Goal: Task Accomplishment & Management: Manage account settings

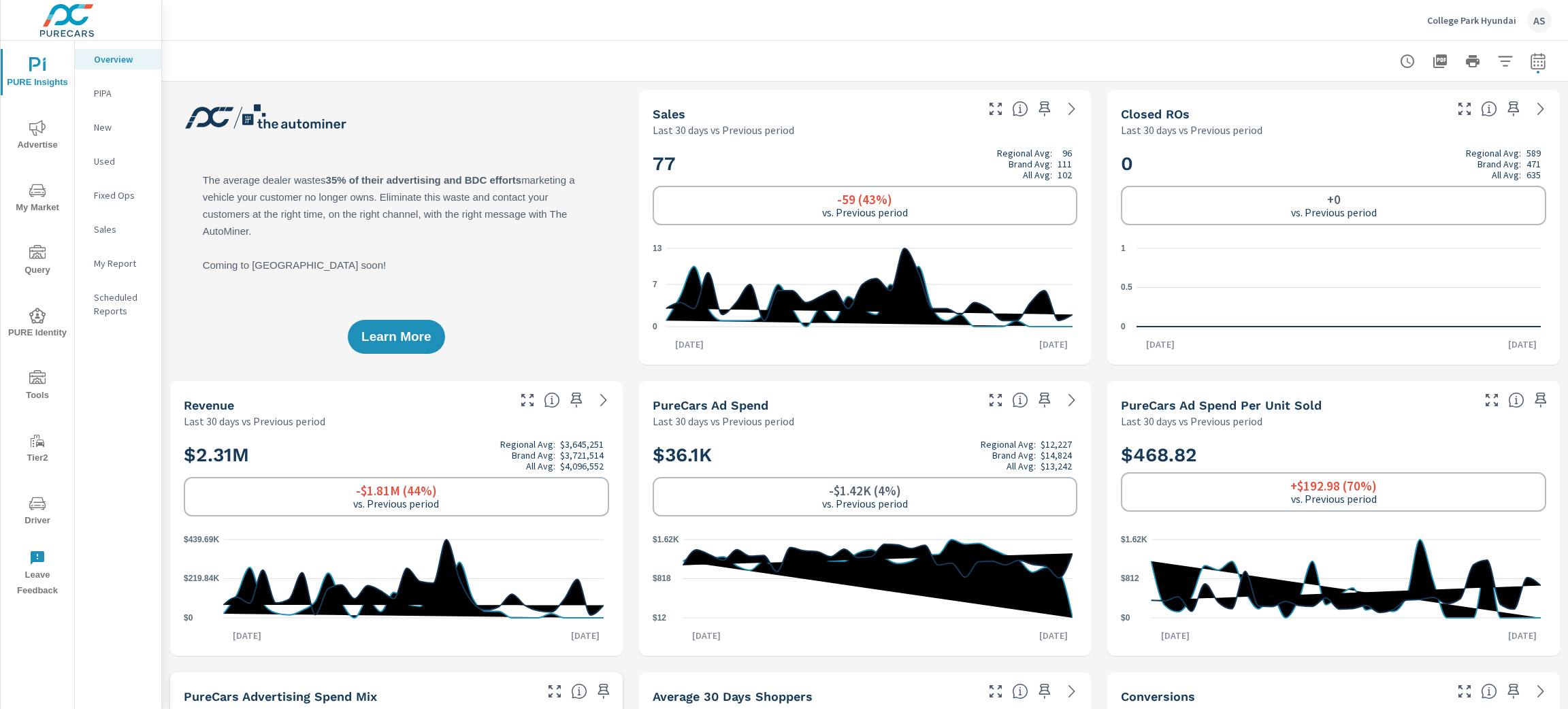
scroll to position [511, 0]
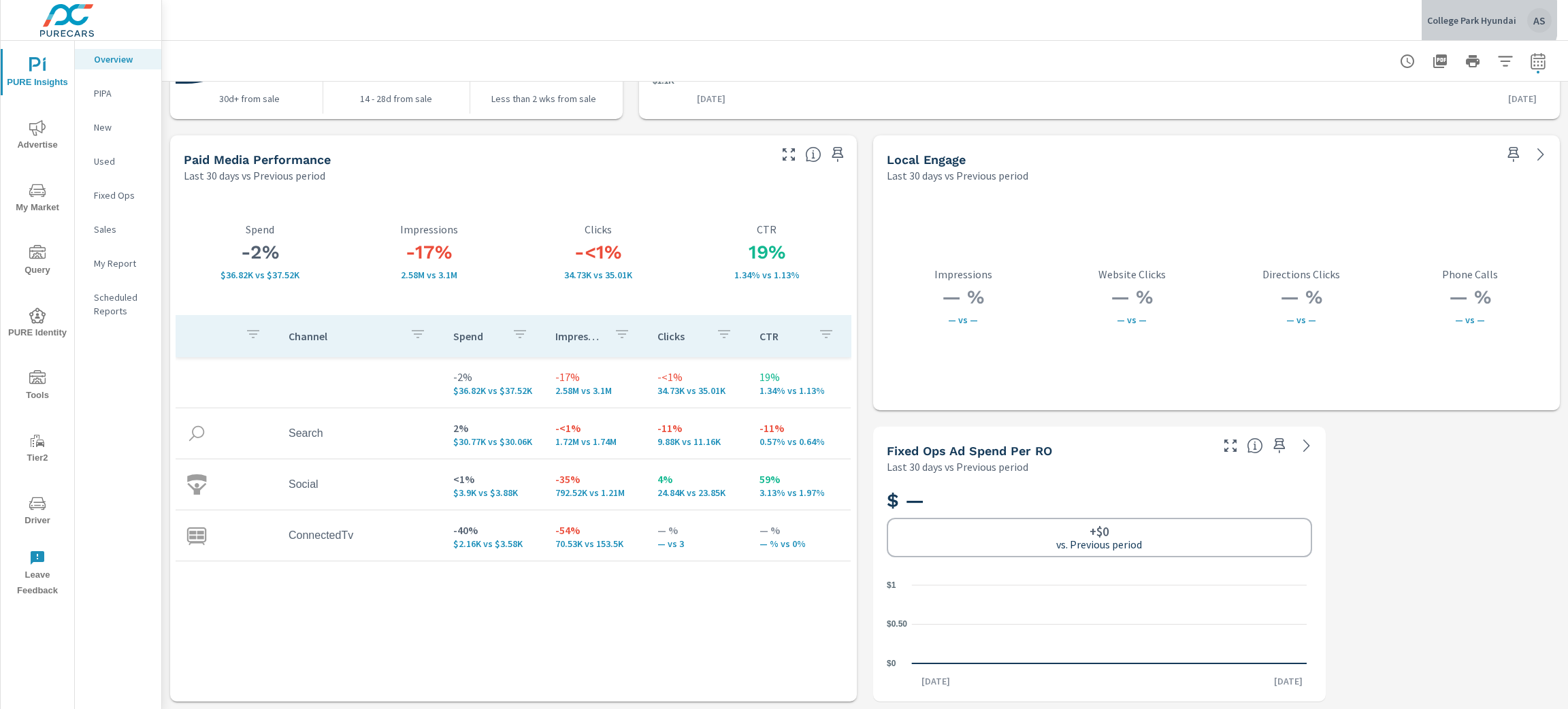
click at [1485, 19] on p "College Park Hyundai" at bounding box center [1472, 19] width 89 height 12
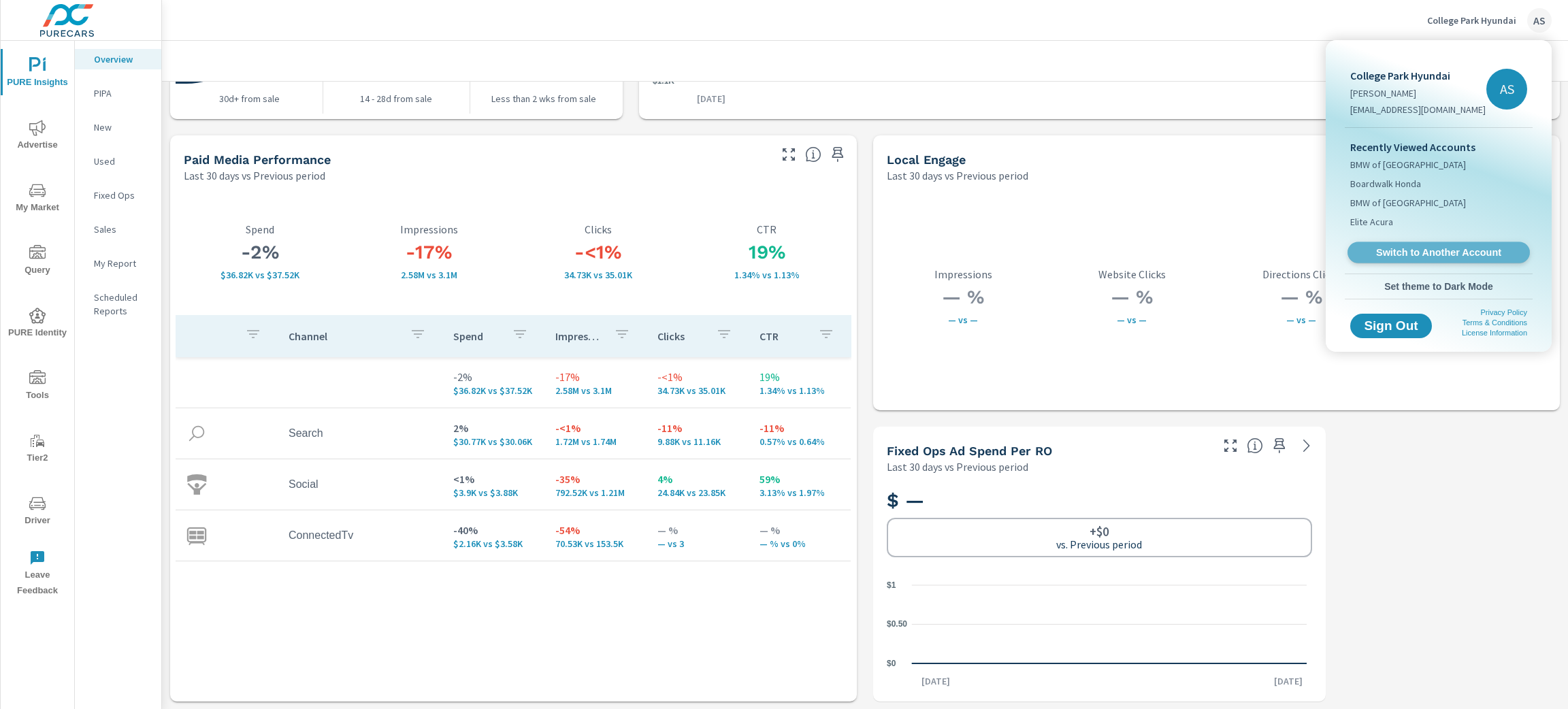
click at [1461, 255] on span "Switch to Another Account" at bounding box center [1438, 253] width 167 height 13
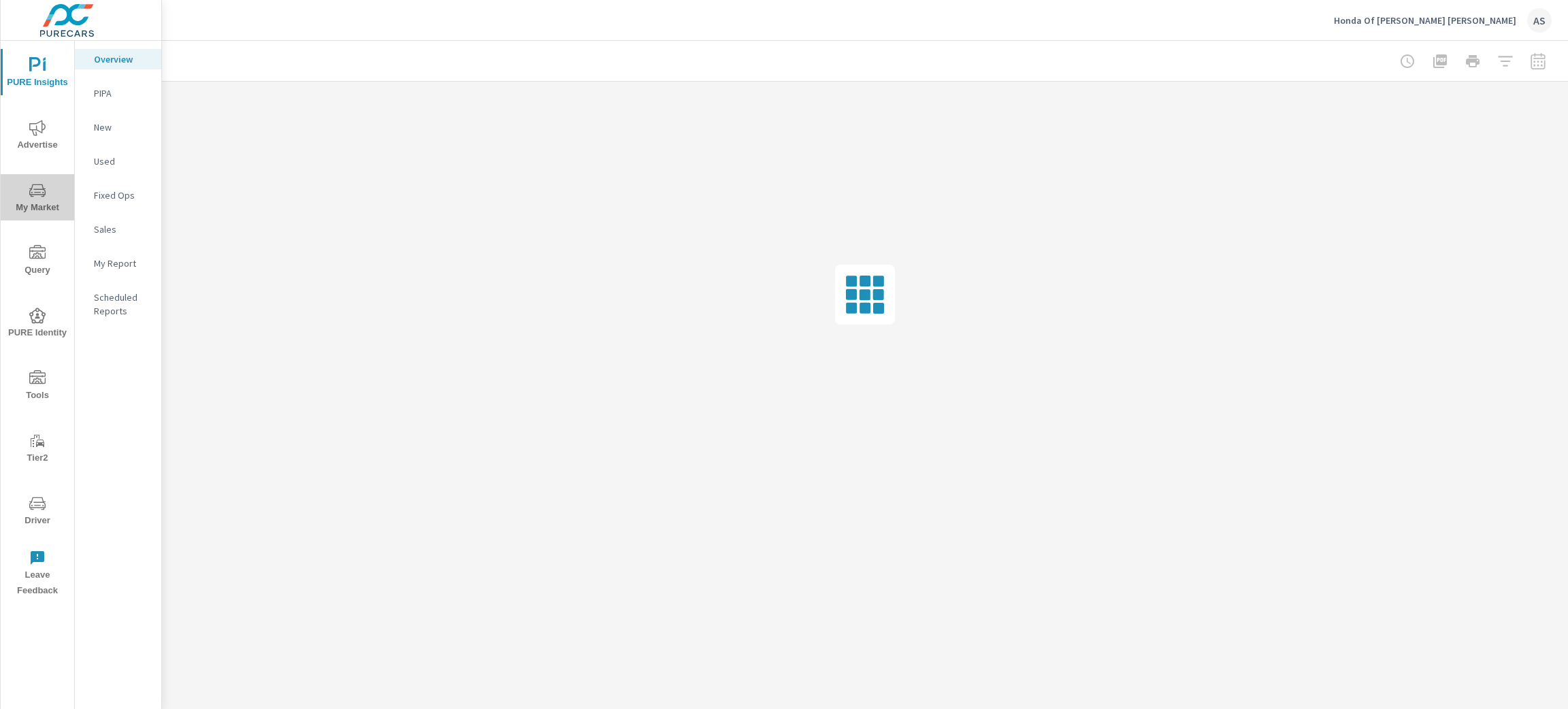
click at [21, 188] on span "My Market" at bounding box center [37, 199] width 65 height 33
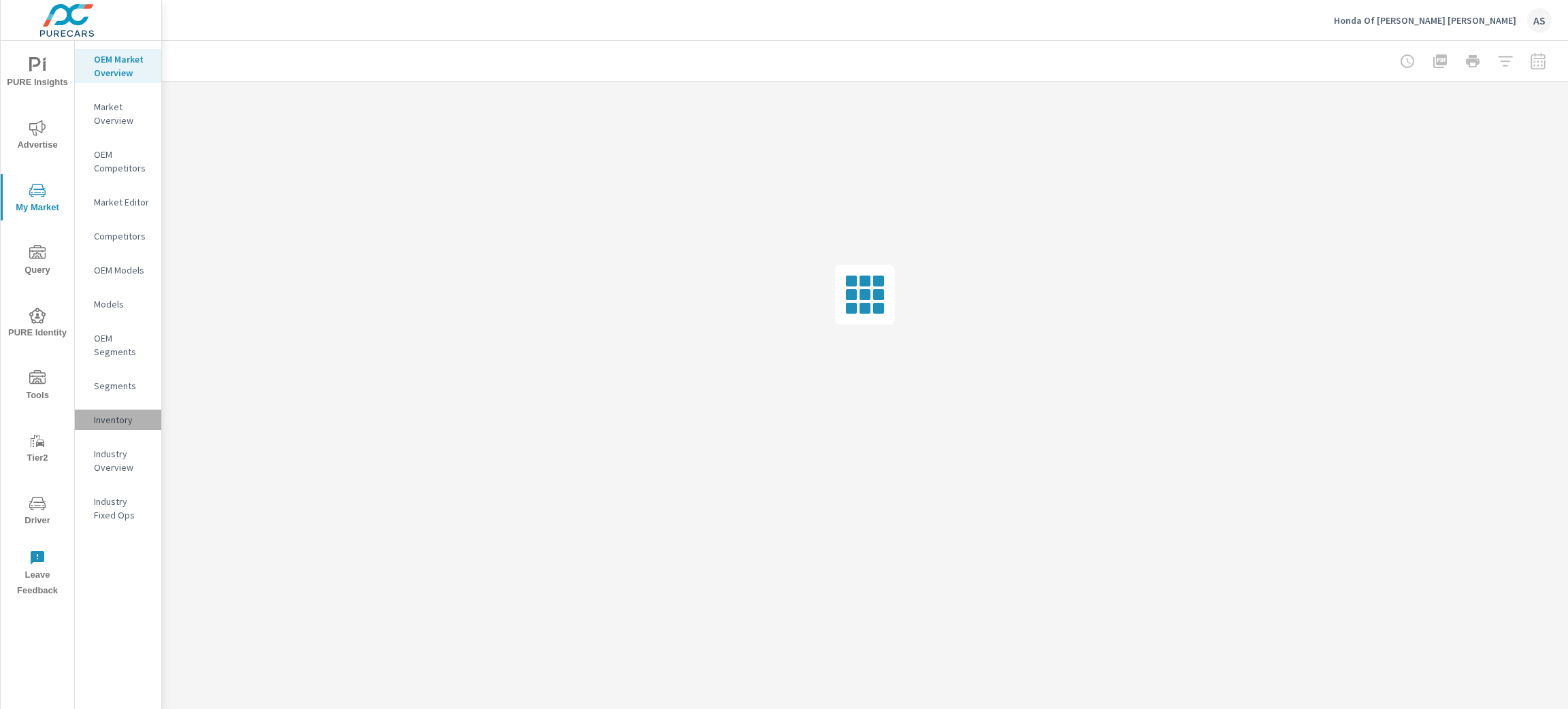
click at [128, 426] on div "Inventory" at bounding box center [118, 420] width 86 height 20
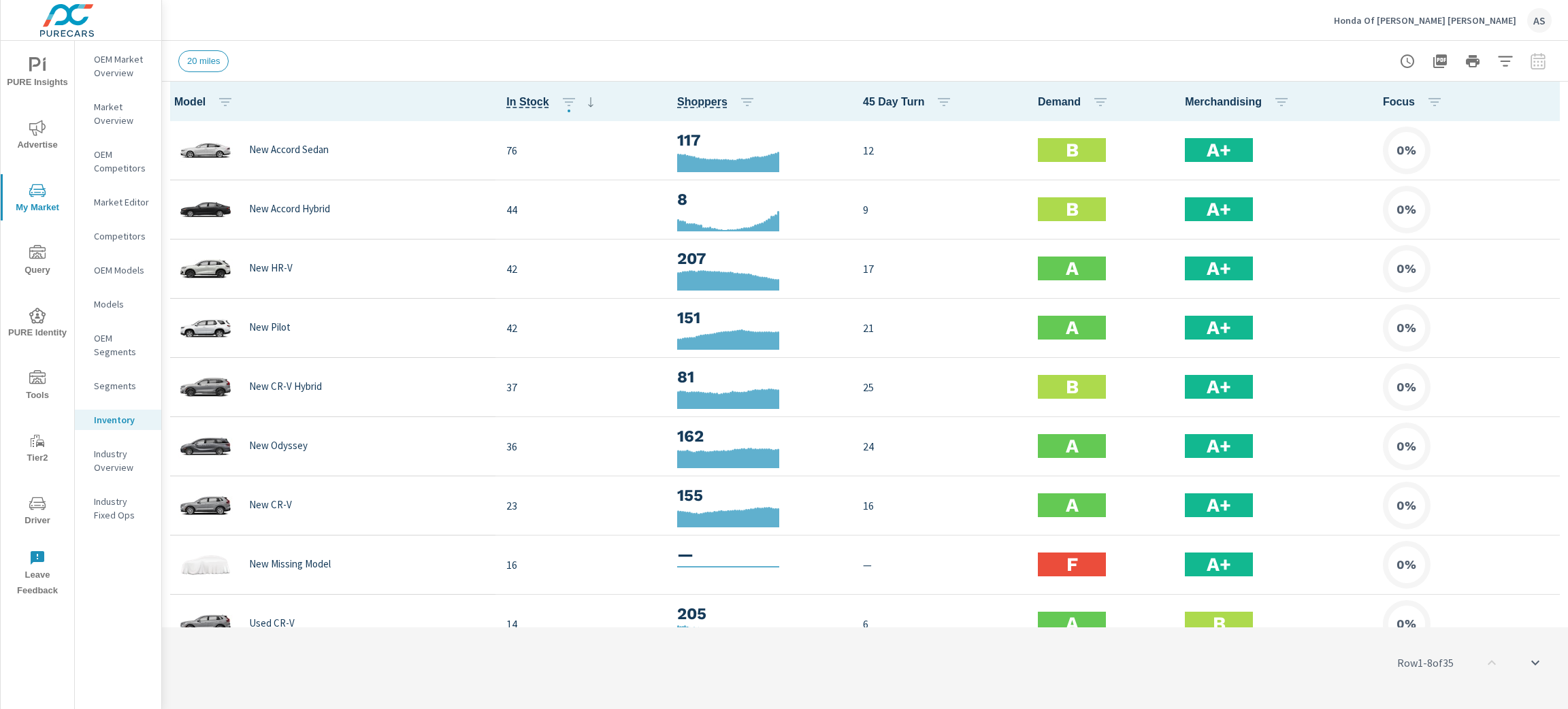
scroll to position [1, 0]
click at [114, 68] on p "OEM Market Overview" at bounding box center [121, 66] width 57 height 27
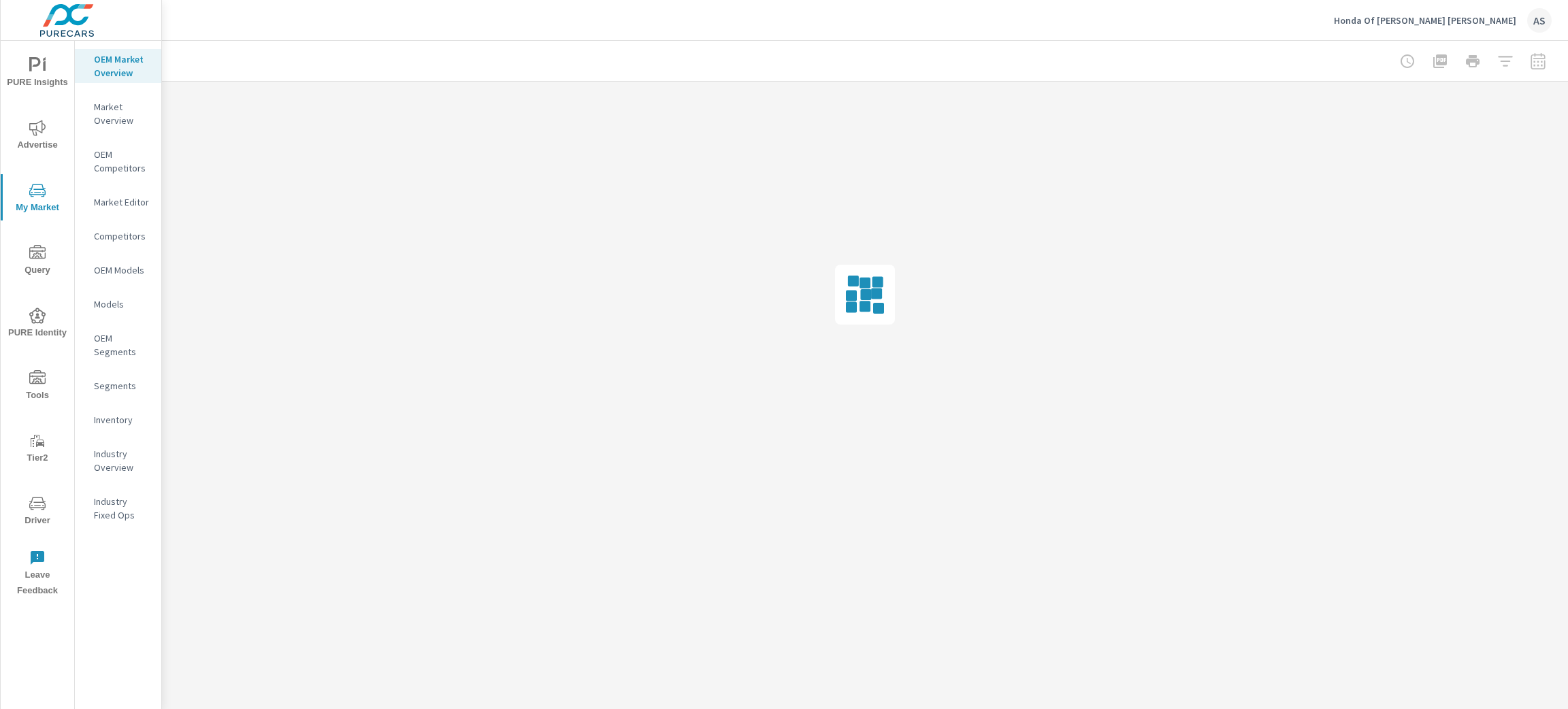
click at [10, 73] on span "PURE Insights" at bounding box center [37, 74] width 65 height 33
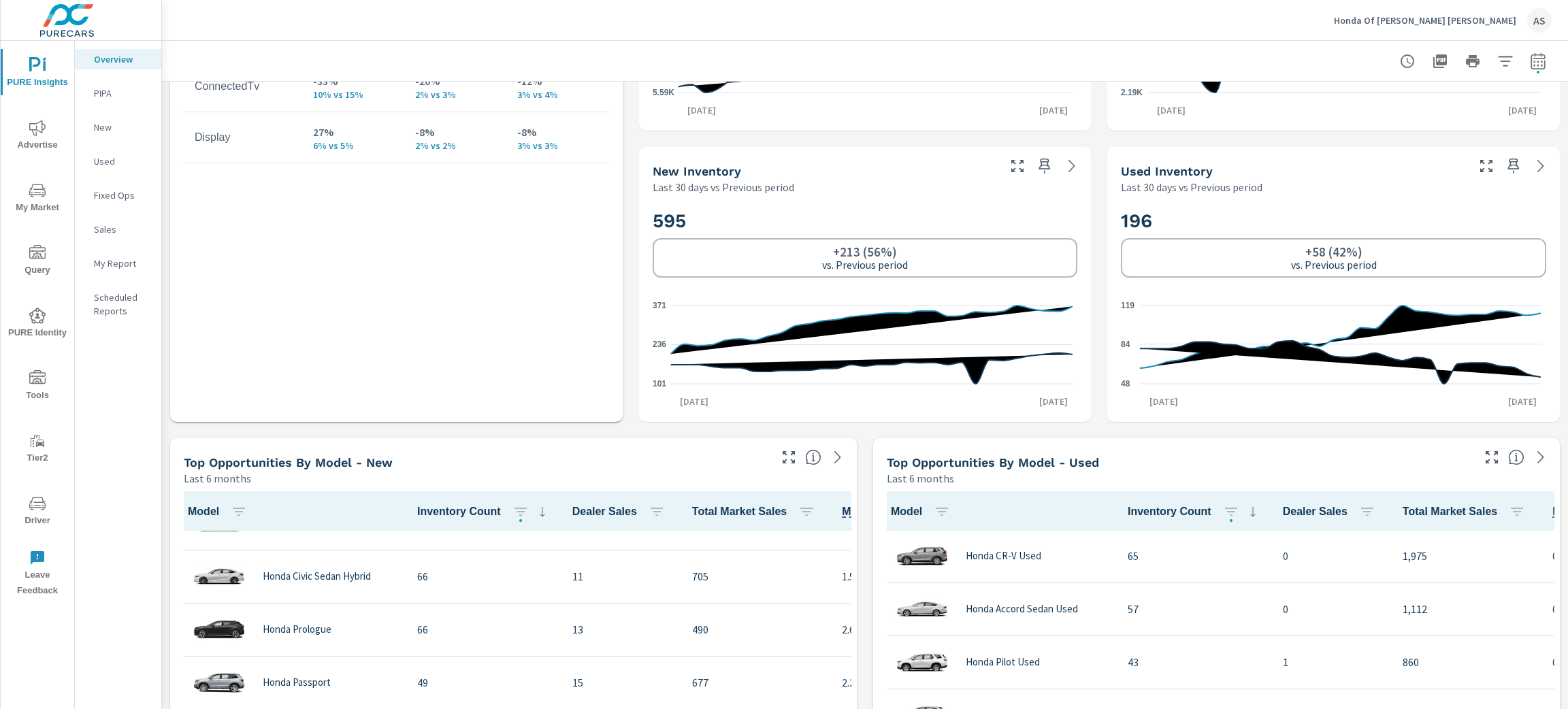
scroll to position [511, 0]
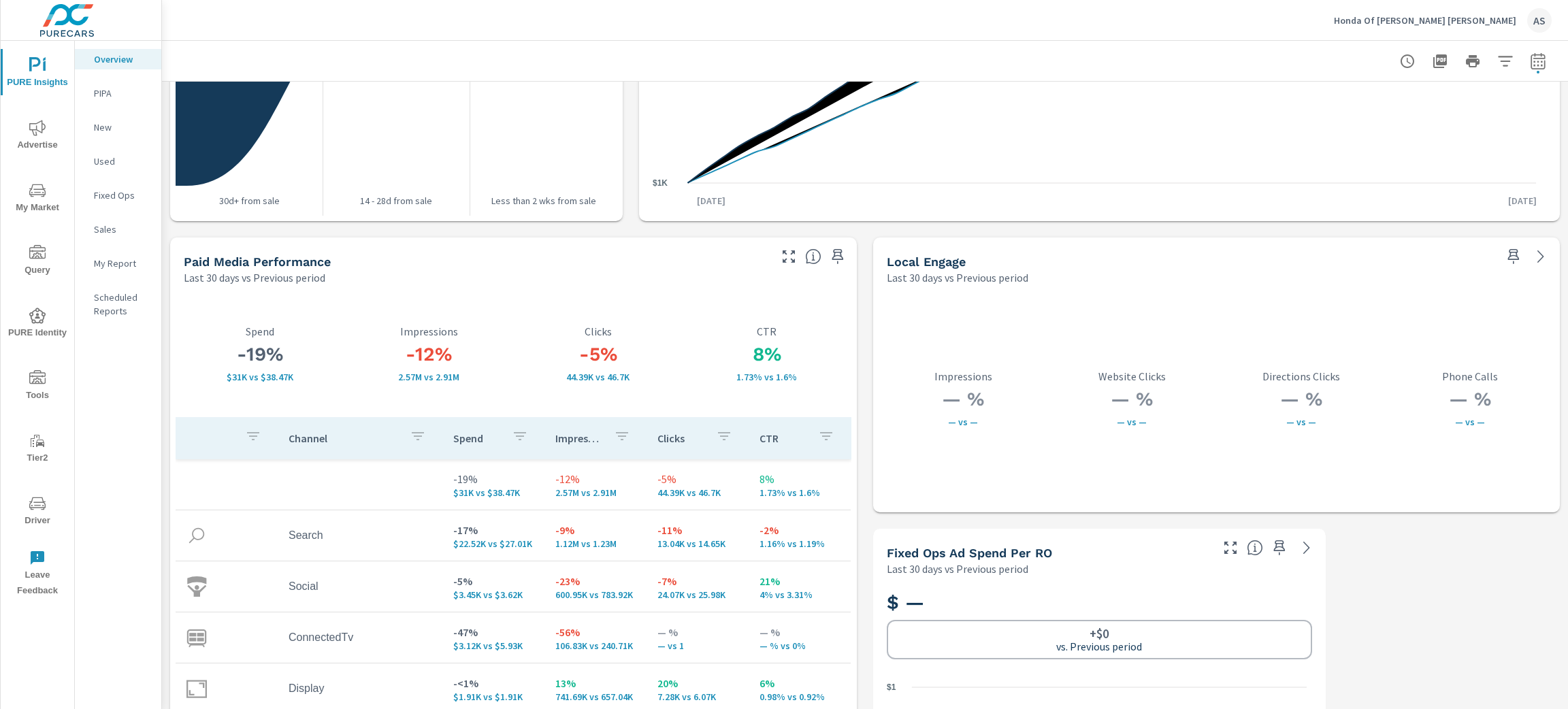
scroll to position [2284, 0]
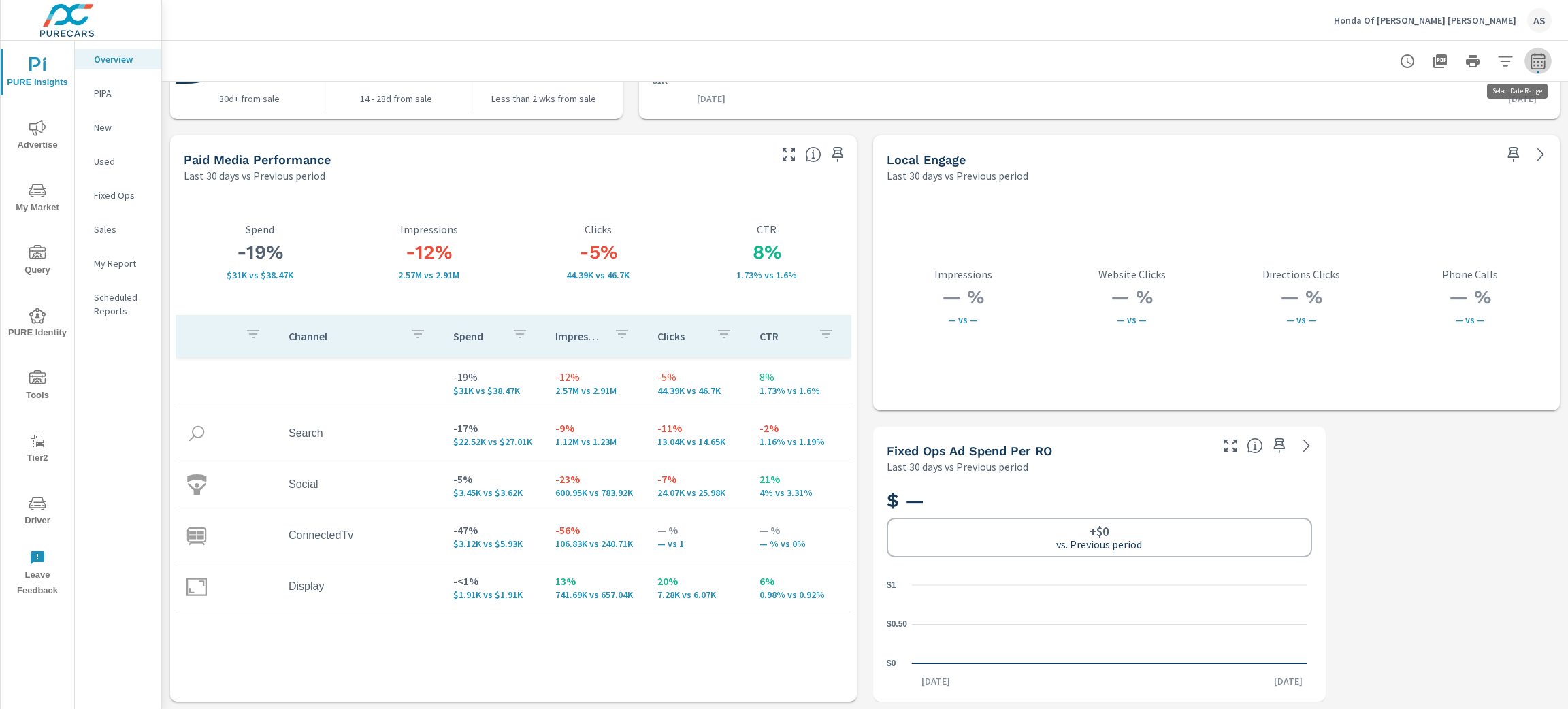
click at [1534, 61] on icon "button" at bounding box center [1538, 63] width 9 height 6
select select "Last 30 days"
select select "Previous period"
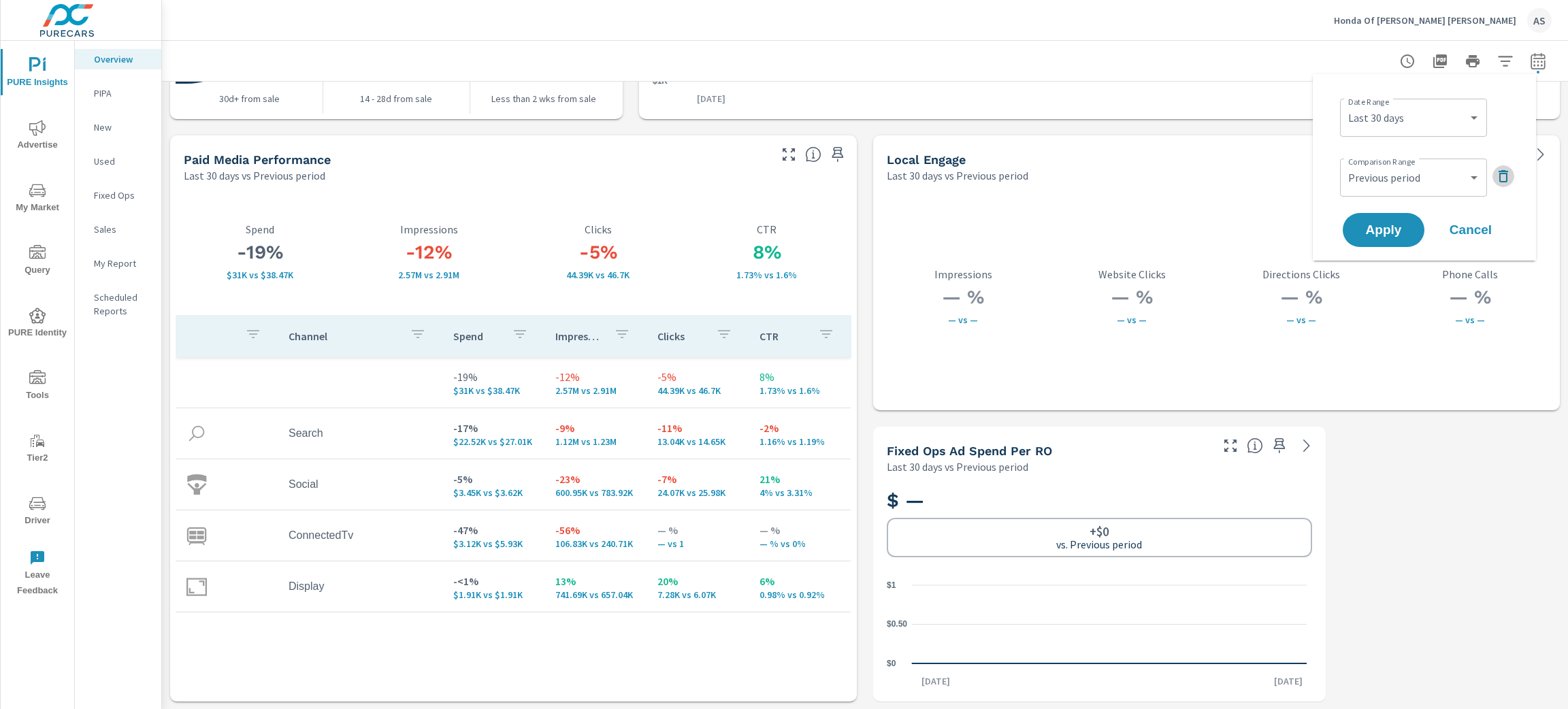
click at [1502, 173] on icon "button" at bounding box center [1503, 176] width 9 height 12
click at [1421, 192] on button "Apply" at bounding box center [1383, 192] width 84 height 35
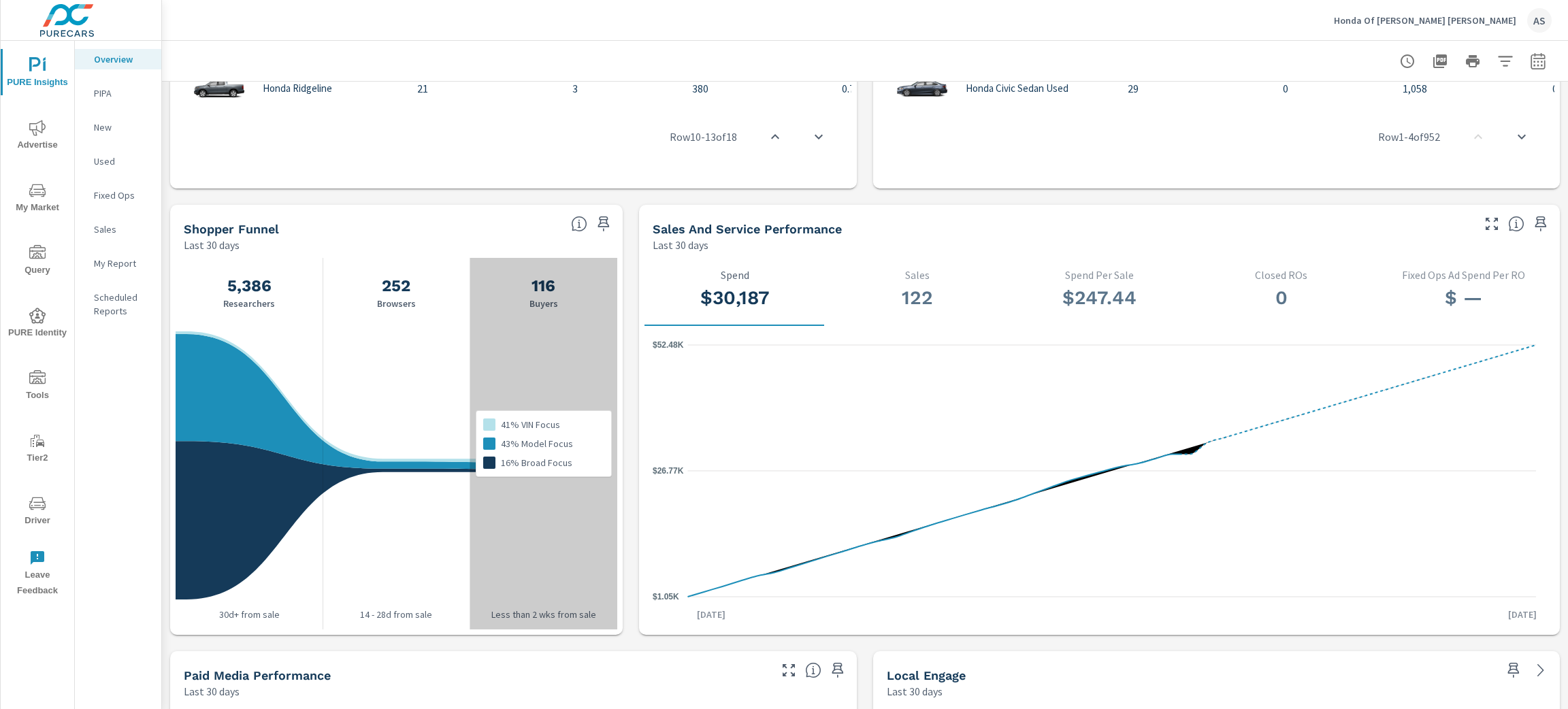
scroll to position [1602, 0]
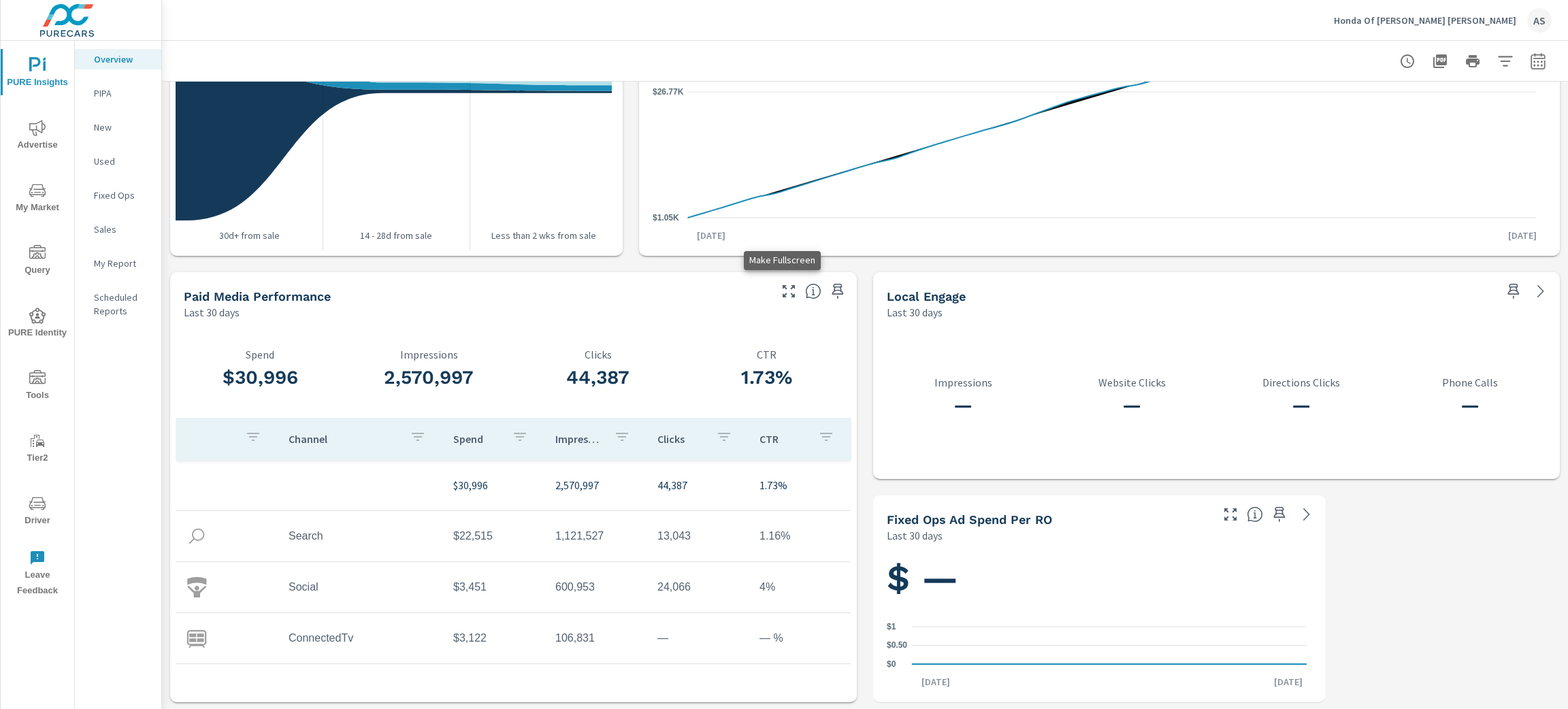
click at [785, 293] on icon "button" at bounding box center [789, 291] width 17 height 17
